Goal: Information Seeking & Learning: Learn about a topic

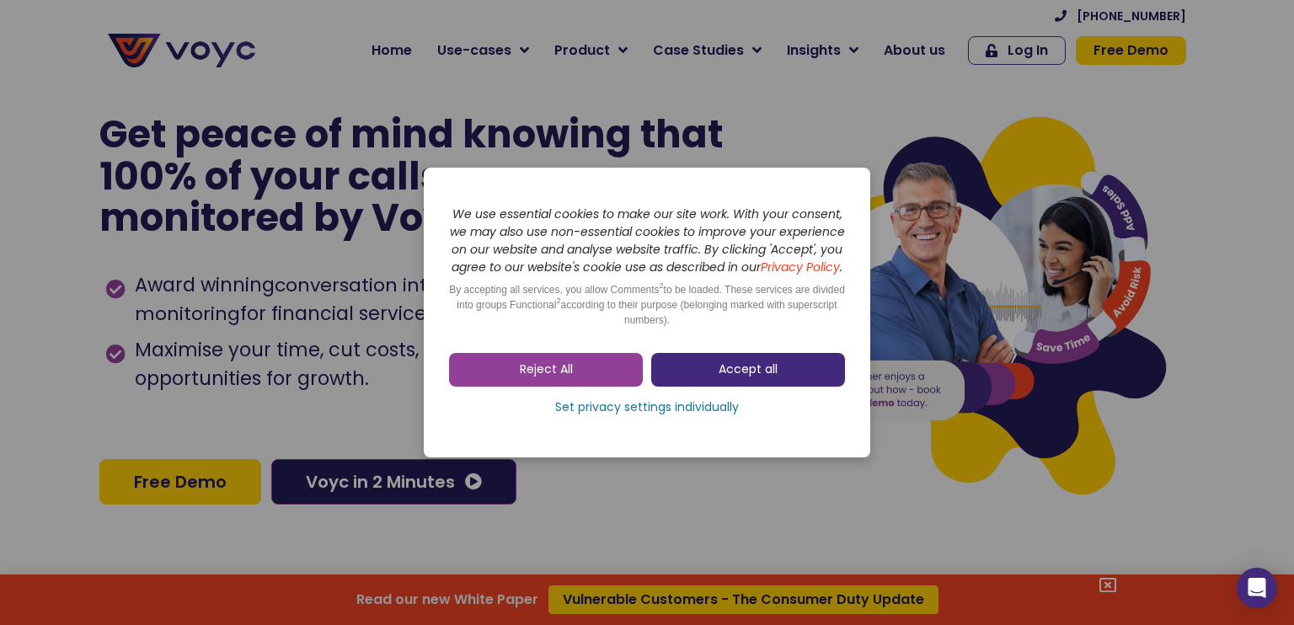
click at [731, 371] on span "Accept all" at bounding box center [747, 369] width 59 height 17
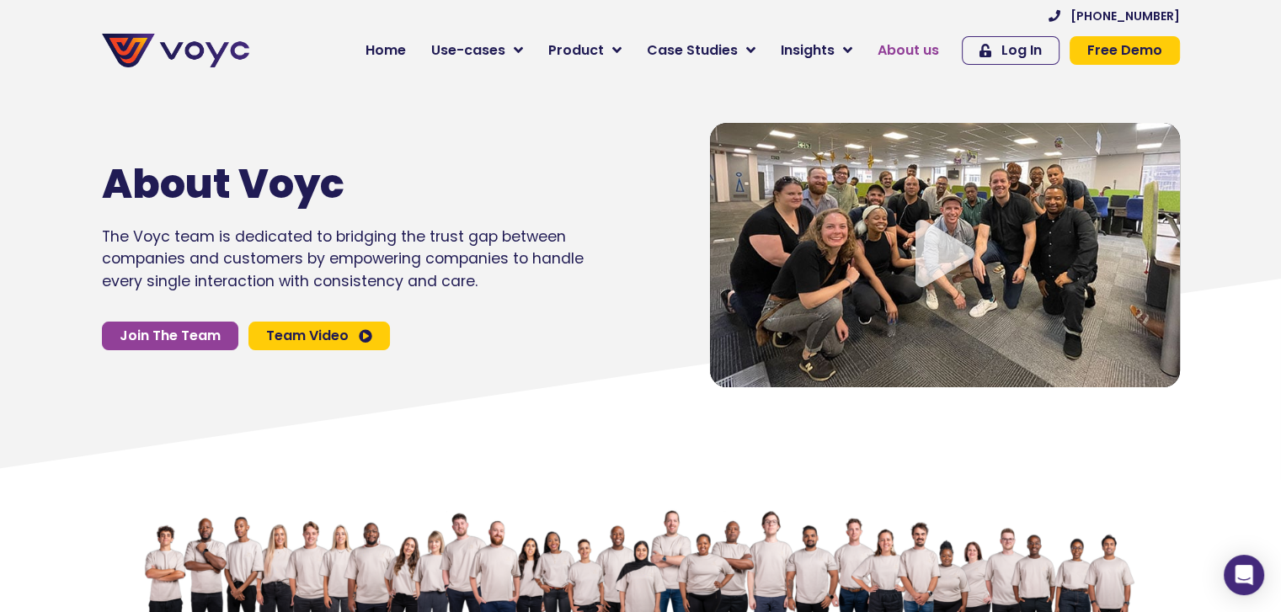
click at [904, 53] on span "About us" at bounding box center [908, 50] width 61 height 20
click at [926, 50] on span "About us" at bounding box center [908, 50] width 61 height 20
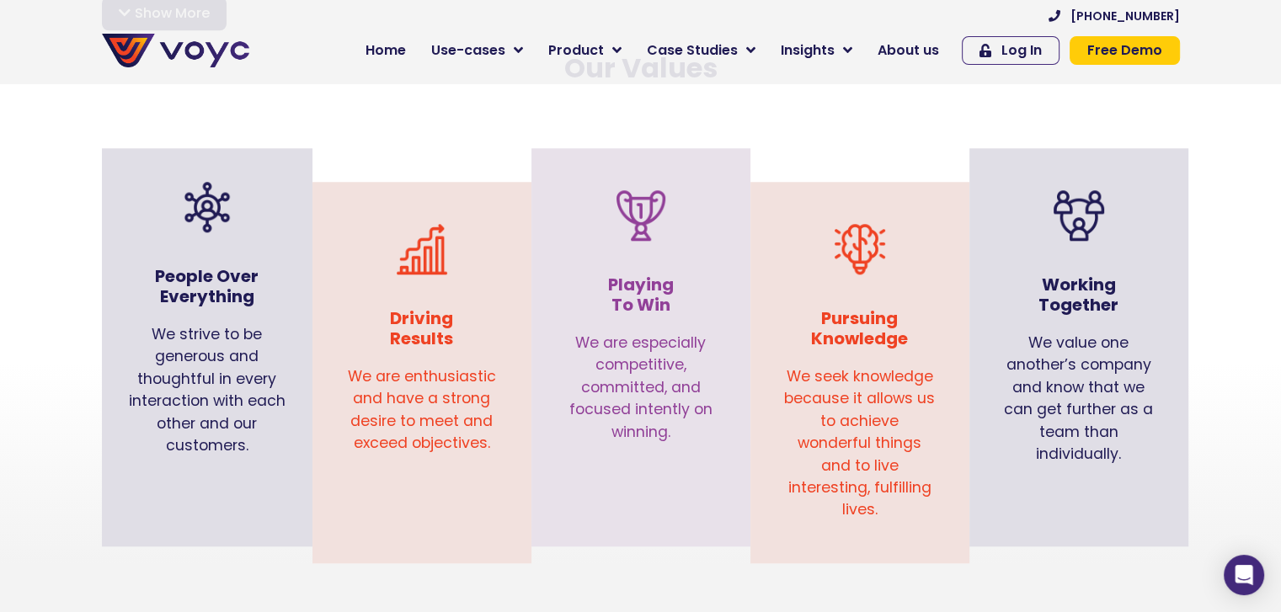
scroll to position [1677, 0]
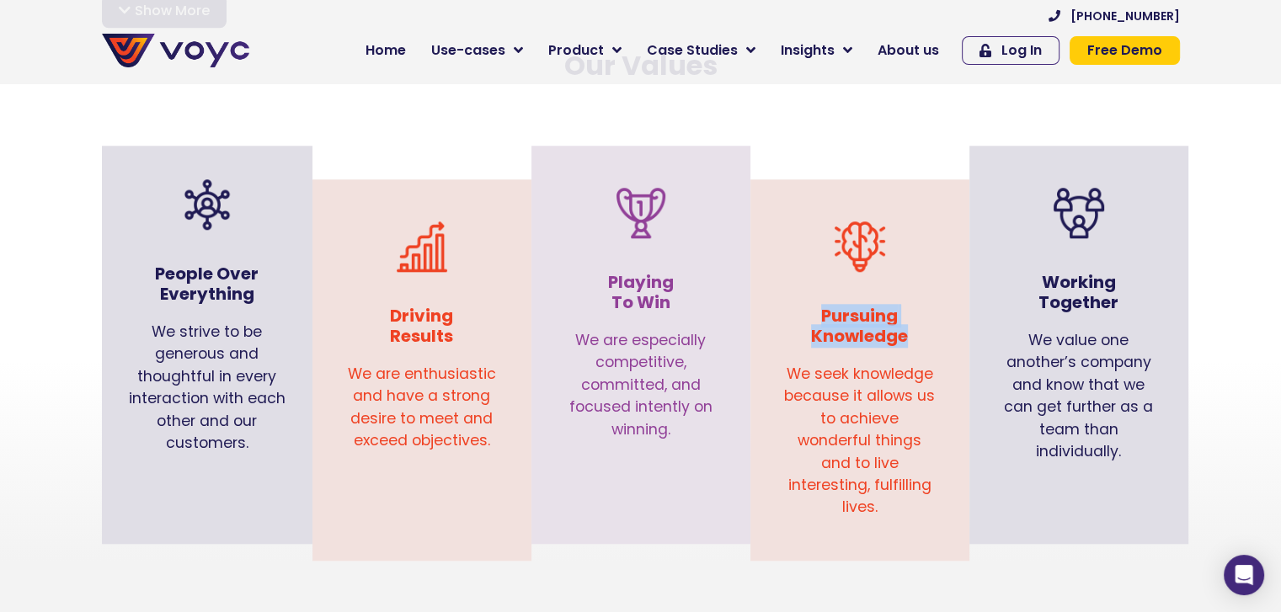
drag, startPoint x: 906, startPoint y: 314, endPoint x: 825, endPoint y: 292, distance: 83.8
click at [825, 306] on h3 "Pursuing Knowledge" at bounding box center [860, 326] width 152 height 40
copy h3 "Pursuing Knowledge"
